Goal: Navigation & Orientation: Find specific page/section

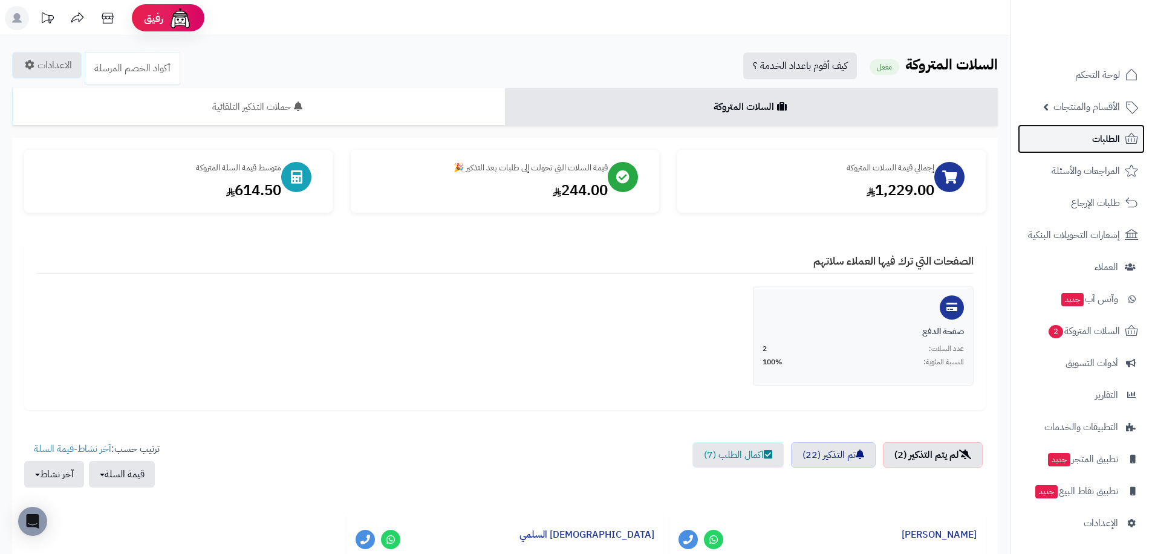
click at [1086, 145] on link "الطلبات" at bounding box center [1080, 139] width 127 height 29
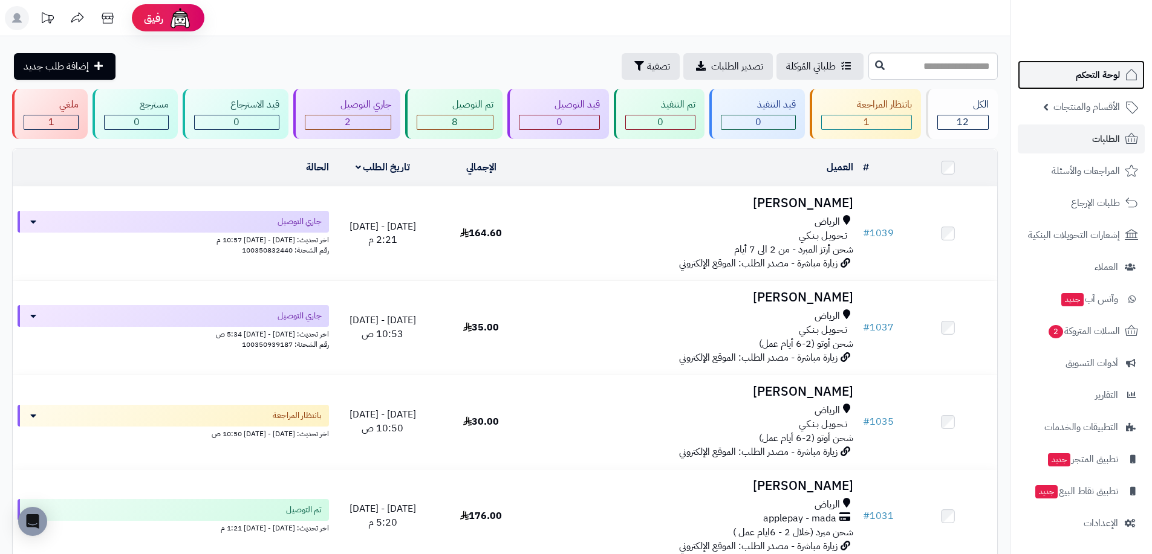
click at [1095, 77] on span "لوحة التحكم" at bounding box center [1097, 74] width 44 height 17
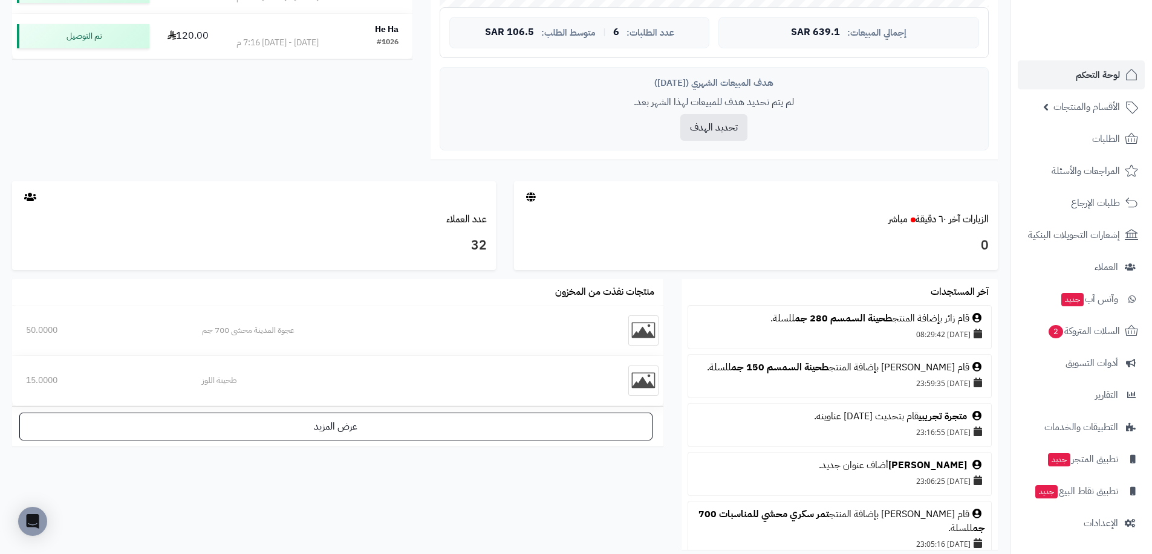
scroll to position [484, 0]
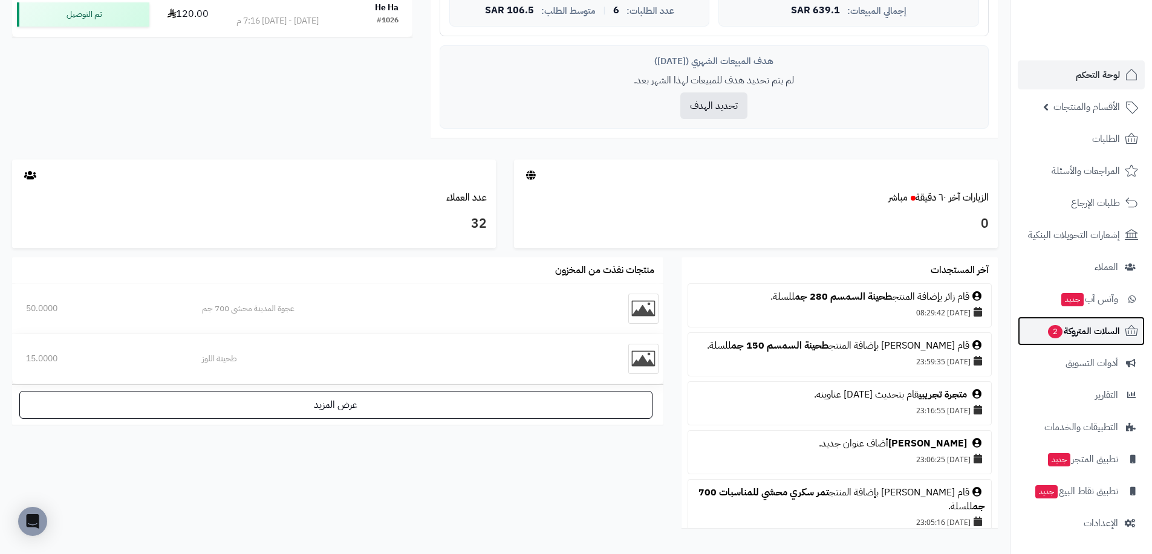
click at [1092, 323] on span "السلات المتروكة 2" at bounding box center [1082, 331] width 73 height 17
